Goal: Contribute content

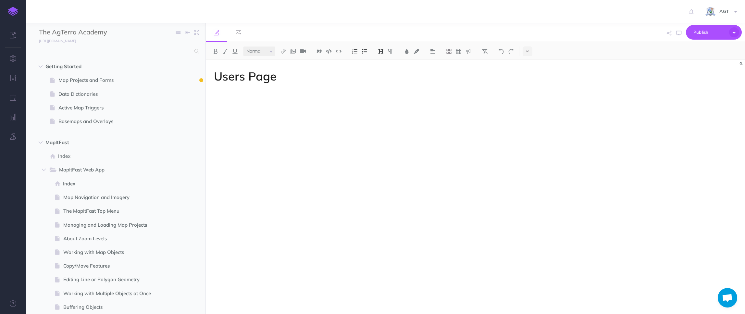
select select "null"
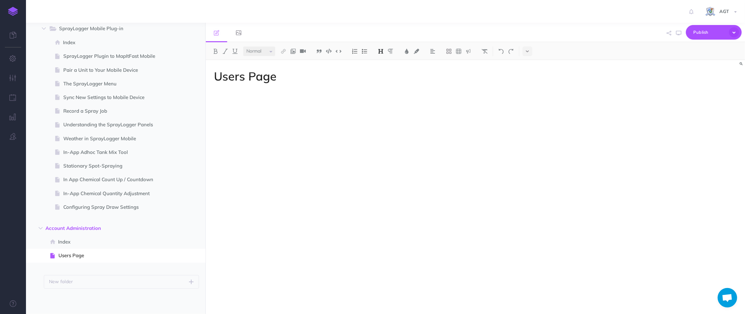
click at [607, 270] on div "Users Page The users page presents a table that lists all users that have been …" at bounding box center [475, 187] width 539 height 254
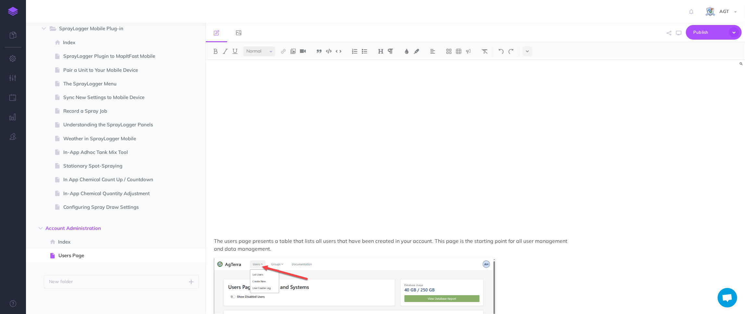
click at [301, 229] on p at bounding box center [394, 230] width 361 height 8
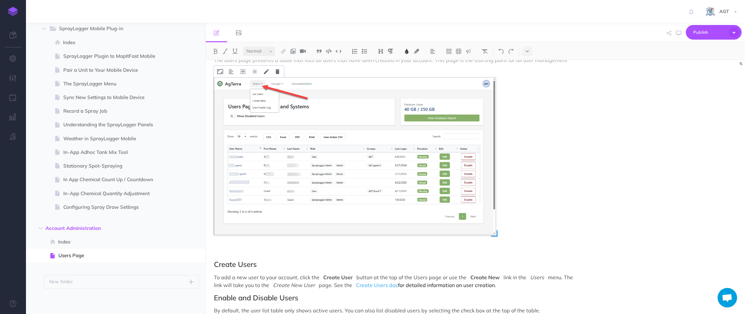
scroll to position [0, 0]
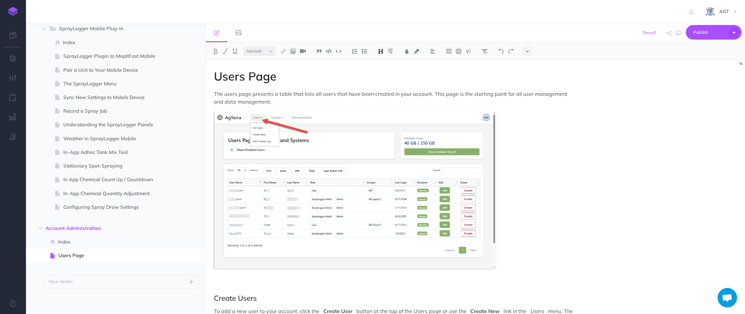
click at [286, 82] on h1 "Users Page" at bounding box center [394, 76] width 361 height 13
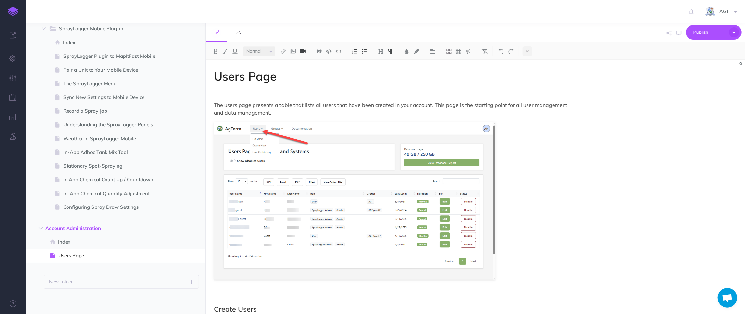
click at [305, 55] on button at bounding box center [303, 51] width 10 height 10
click at [321, 27] on input "text" at bounding box center [372, 29] width 153 height 13
type input "[URL][DOMAIN_NAME]"
click at [400, 50] on button "OK" at bounding box center [406, 49] width 21 height 14
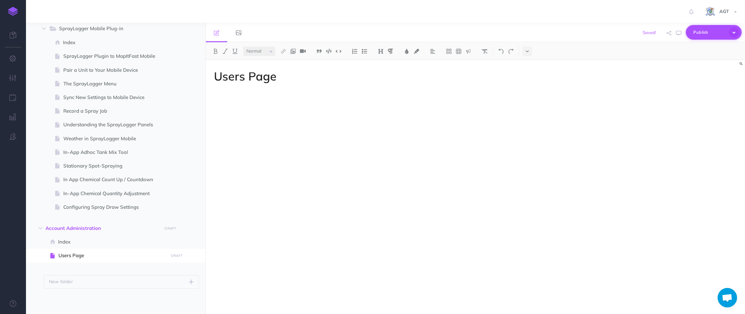
click at [702, 35] on span "Publish" at bounding box center [710, 32] width 32 height 10
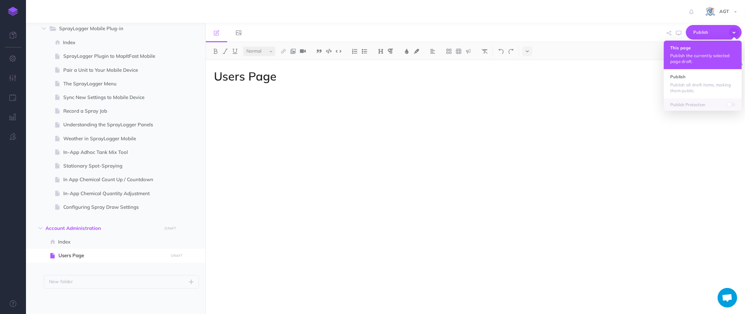
click at [696, 57] on p "Publish the currently selected page draft." at bounding box center [703, 59] width 65 height 12
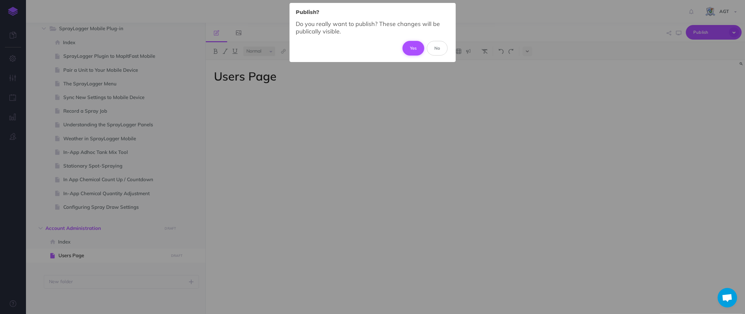
click at [410, 50] on button "Yes" at bounding box center [414, 48] width 22 height 14
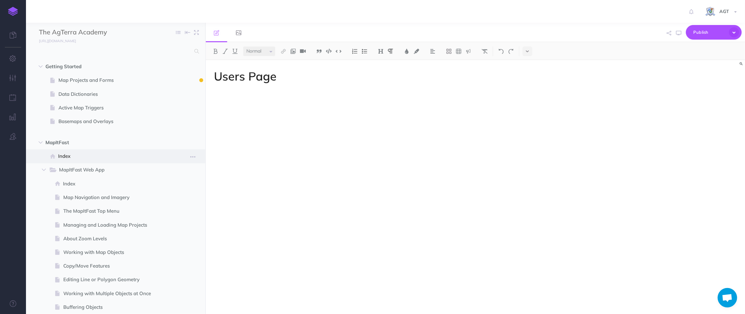
scroll to position [177, 0]
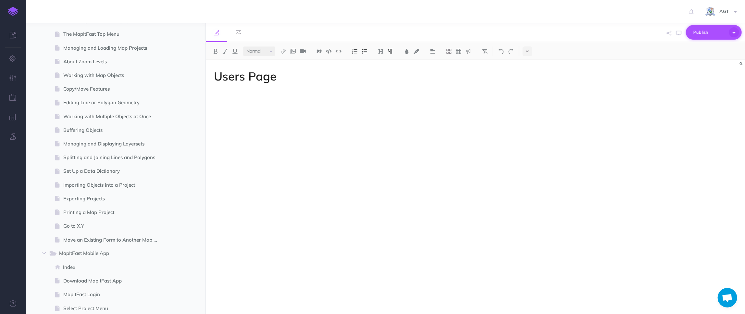
click at [709, 32] on span "Publish" at bounding box center [710, 32] width 32 height 10
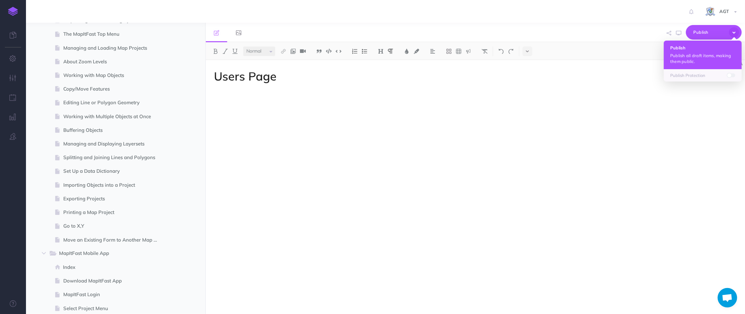
click at [702, 52] on button "Publish Publish all draft items, making them public." at bounding box center [703, 55] width 78 height 29
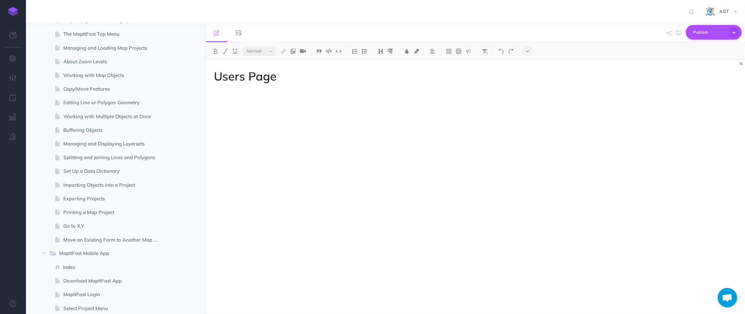
click at [707, 34] on span "Publish" at bounding box center [710, 32] width 32 height 10
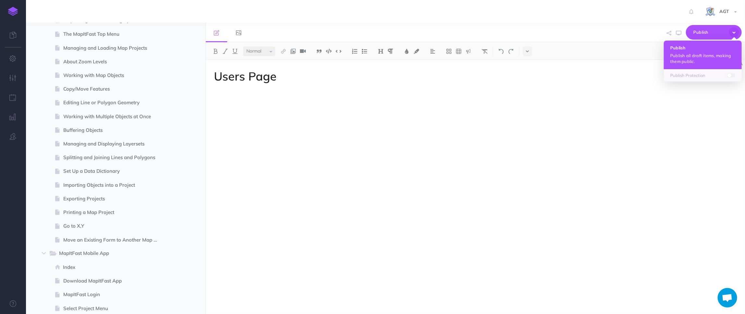
click at [704, 58] on p "Publish all draft items, making them public." at bounding box center [703, 59] width 65 height 12
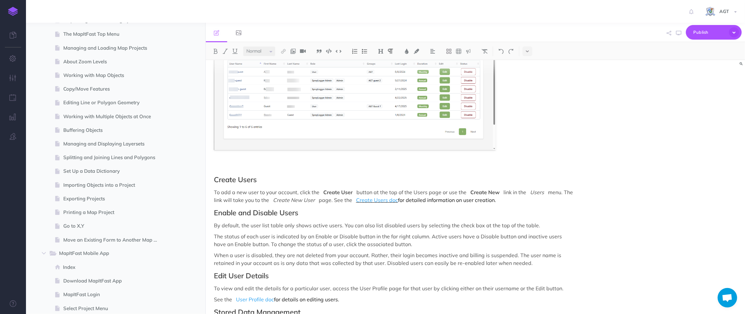
scroll to position [152, 0]
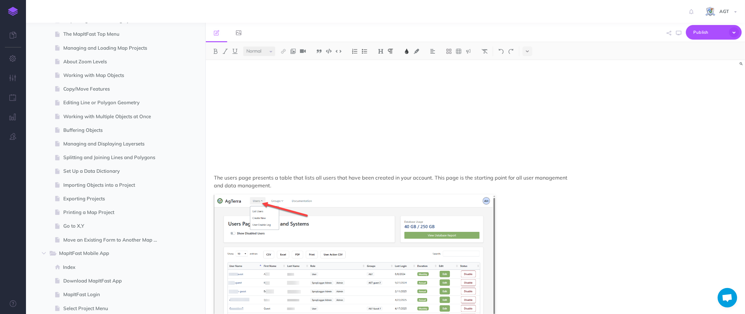
click at [396, 201] on div "Users Page The users page presents a table that lists all users that have been …" at bounding box center [395, 253] width 378 height 690
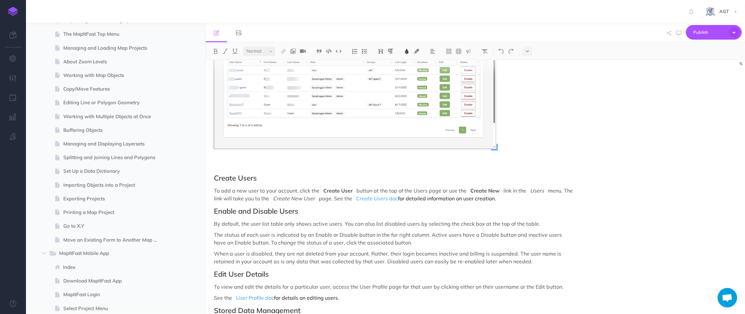
scroll to position [348, 0]
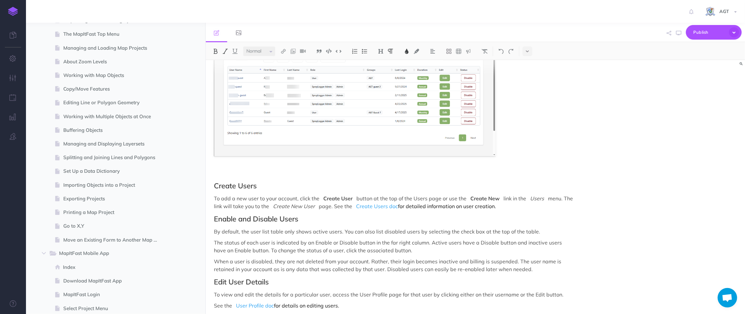
drag, startPoint x: 473, startPoint y: 195, endPoint x: 521, endPoint y: 207, distance: 49.7
click at [521, 207] on p "To add a new user to your account, click the Create User button at the top of t…" at bounding box center [394, 203] width 361 height 16
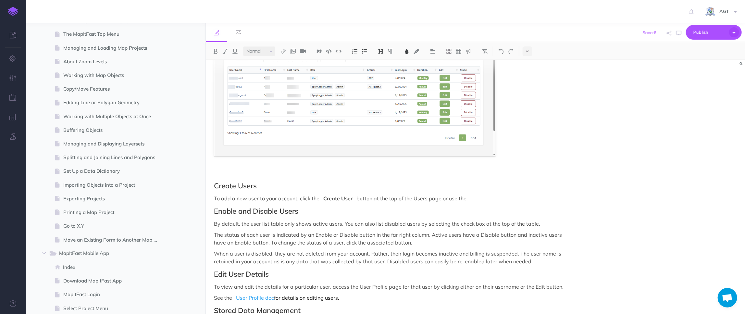
click at [341, 211] on h2 "Enable and Disable Users" at bounding box center [394, 211] width 361 height 8
click at [480, 199] on p "To add a new user to your account, click the Create User button at the top of t…" at bounding box center [394, 199] width 361 height 8
drag, startPoint x: 323, startPoint y: 198, endPoint x: 474, endPoint y: 199, distance: 150.7
click at [474, 199] on p "To add a new user to your account, click the Create User button at the top of t…" at bounding box center [394, 199] width 361 height 8
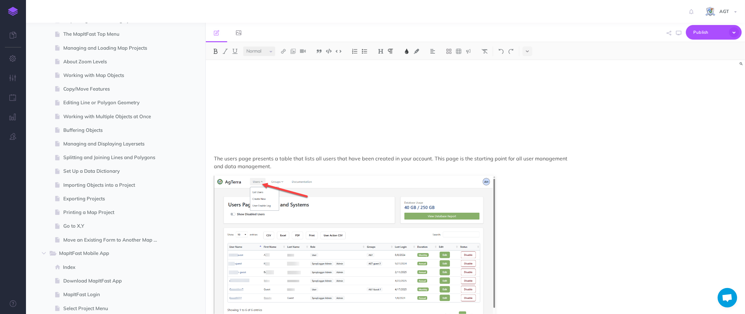
scroll to position [259, 0]
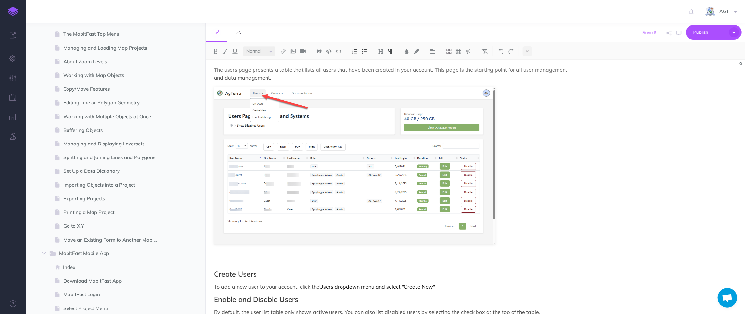
click at [485, 285] on p "To add a new user to your account, click the Users dropdown menu and select "Cr…" at bounding box center [394, 287] width 361 height 8
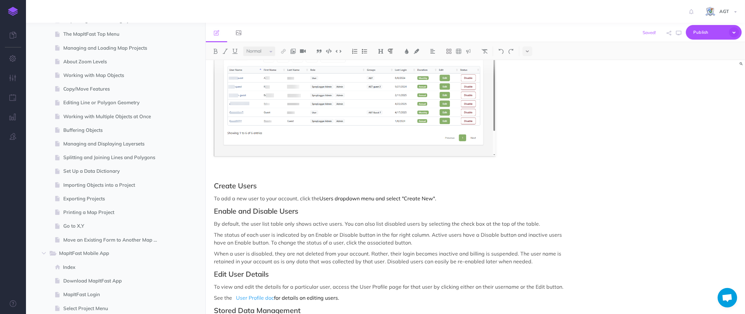
scroll to position [429, 0]
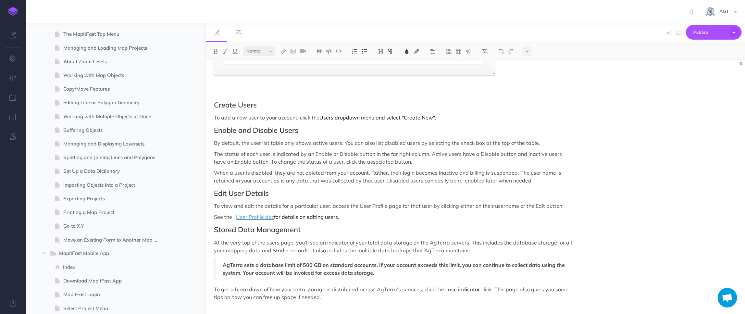
drag, startPoint x: 351, startPoint y: 220, endPoint x: 237, endPoint y: 216, distance: 114.1
click at [237, 216] on p "See the User Profile doc for details on editing users." at bounding box center [394, 217] width 361 height 8
click at [461, 230] on h2 "Stored Data Management" at bounding box center [394, 230] width 361 height 8
drag, startPoint x: 264, startPoint y: 220, endPoint x: 256, endPoint y: 235, distance: 18.0
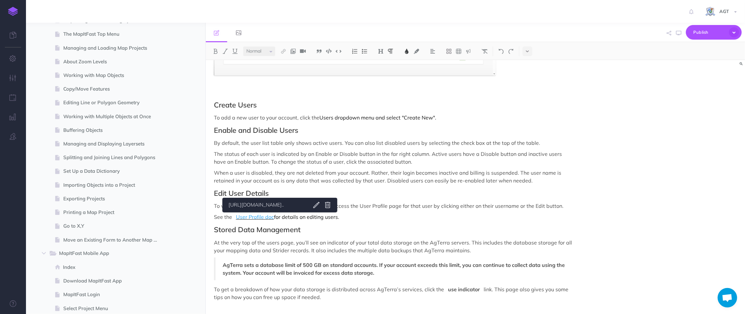
click at [262, 217] on span "User Profile doc" at bounding box center [255, 217] width 38 height 6
click at [266, 218] on span "User Profile doc" at bounding box center [255, 217] width 38 height 6
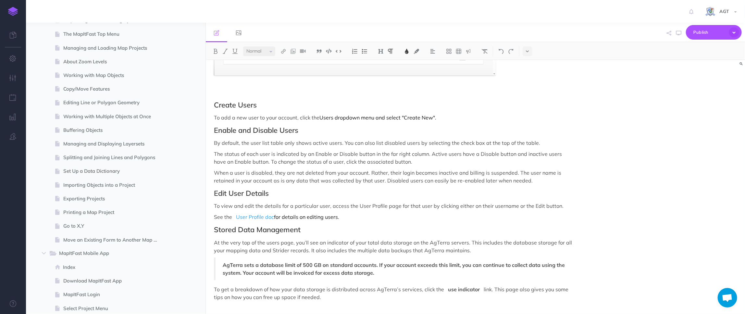
drag, startPoint x: 354, startPoint y: 219, endPoint x: 235, endPoint y: 217, distance: 118.9
click at [235, 217] on p "See the User Profile doc for details on editing users." at bounding box center [394, 217] width 361 height 8
click at [486, 208] on span "To view and edit the details for a particular user, access the User Profile pag…" at bounding box center [389, 206] width 350 height 6
drag, startPoint x: 211, startPoint y: 217, endPoint x: 347, endPoint y: 215, distance: 135.4
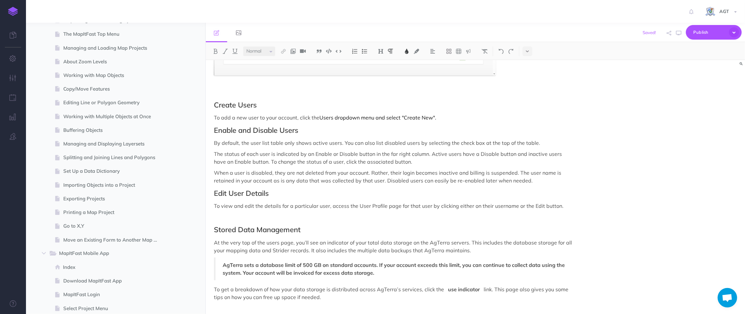
click at [451, 227] on h2 "Stored Data Management" at bounding box center [394, 230] width 361 height 8
click at [393, 240] on span "At the very top of the users page, you’ll see an indicator of your total data s…" at bounding box center [393, 246] width 359 height 14
click at [699, 33] on span "Publish" at bounding box center [710, 32] width 32 height 10
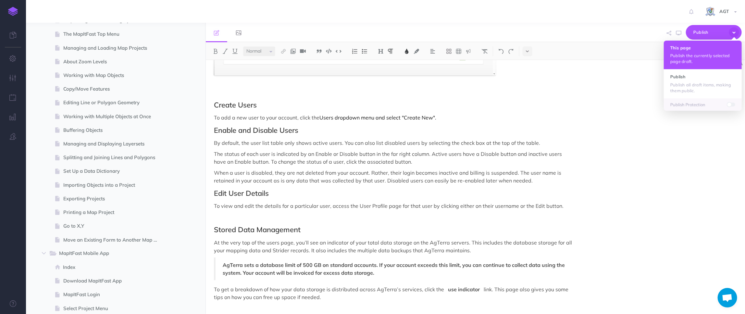
click at [688, 52] on button "This page Publish the currently selected page draft." at bounding box center [703, 55] width 78 height 29
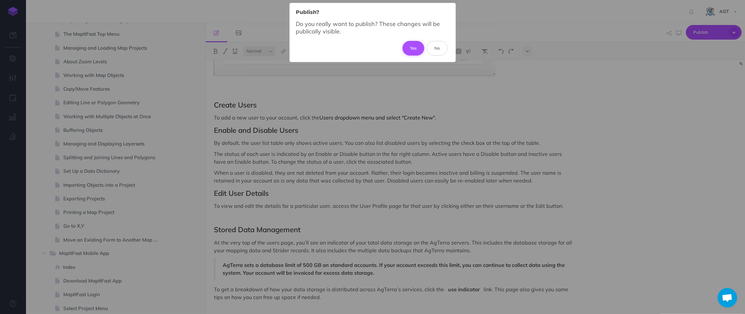
click at [414, 44] on button "Yes" at bounding box center [414, 48] width 22 height 14
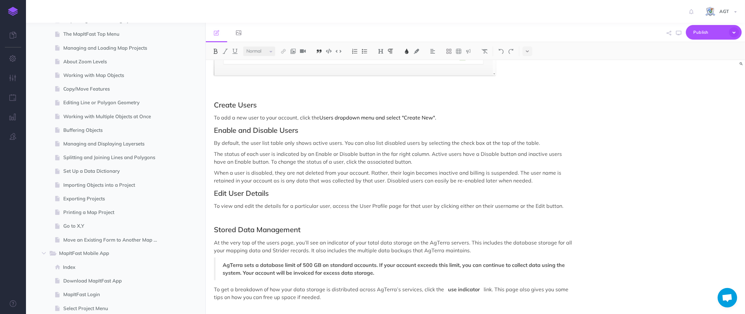
click at [478, 250] on p "At the very top of the users page, you’ll see an indicator of your total data s…" at bounding box center [394, 247] width 361 height 16
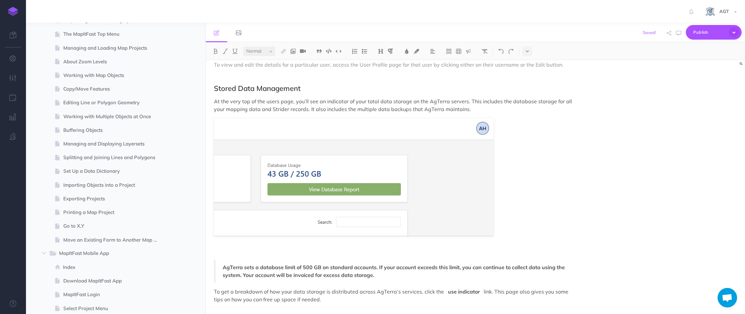
scroll to position [572, 0]
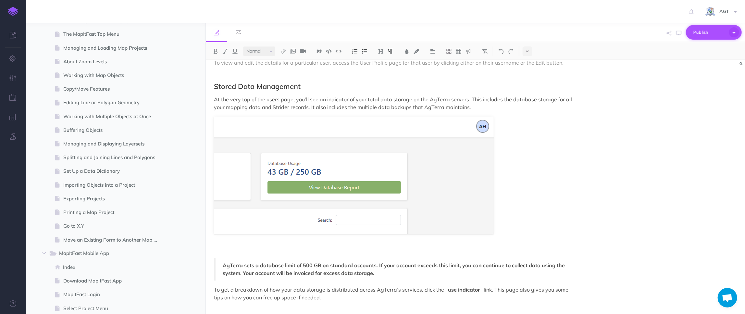
click at [706, 32] on span "Publish" at bounding box center [710, 32] width 32 height 10
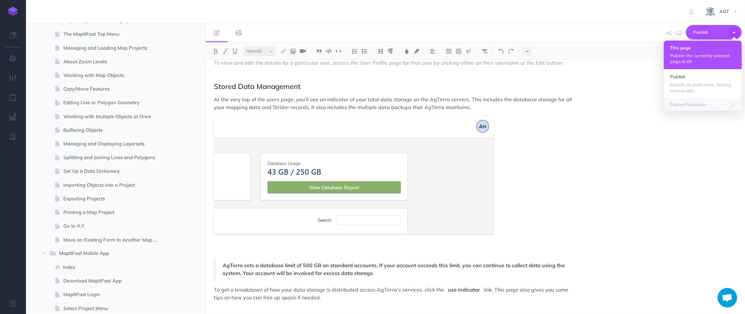
click at [695, 56] on p "Publish the currently selected page draft." at bounding box center [703, 59] width 65 height 12
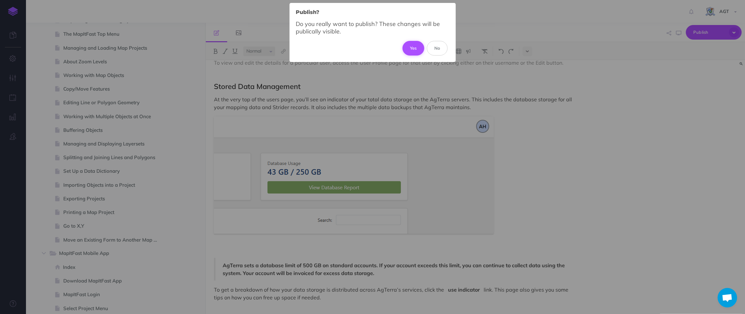
click at [414, 46] on button "Yes" at bounding box center [414, 48] width 22 height 14
